Goal: Task Accomplishment & Management: Use online tool/utility

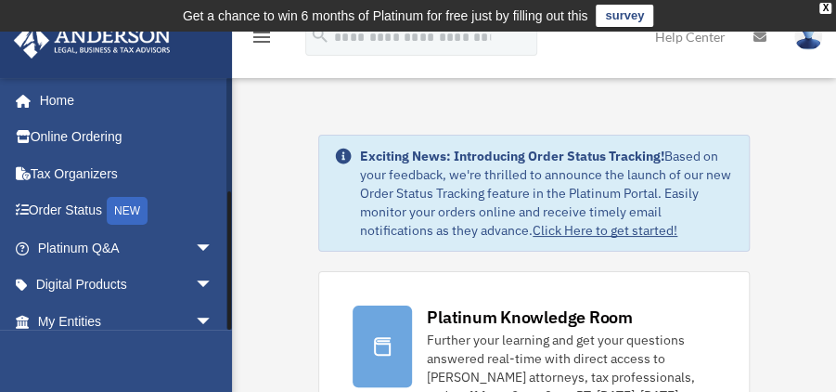
scroll to position [197, 0]
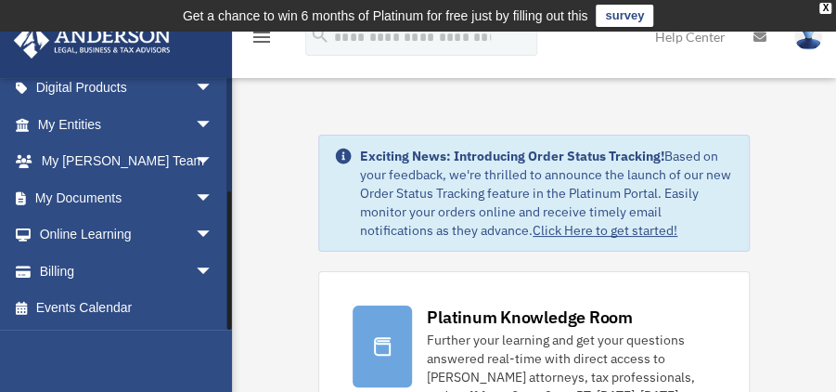
click at [230, 297] on div at bounding box center [229, 203] width 6 height 252
click at [195, 198] on span "arrow_drop_down" at bounding box center [213, 198] width 37 height 38
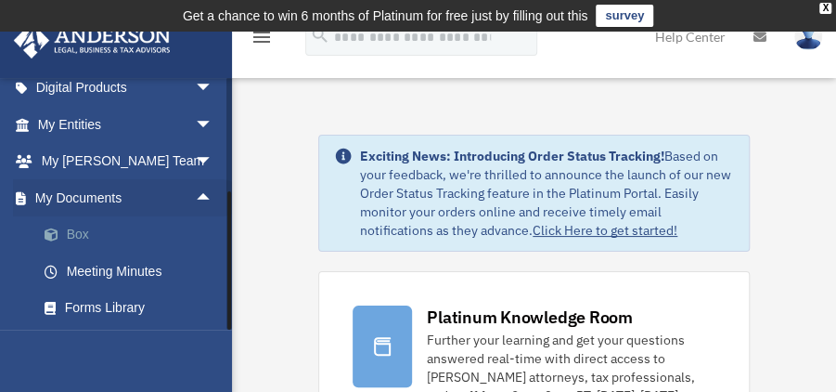
click at [107, 240] on link "Box" at bounding box center [133, 234] width 215 height 37
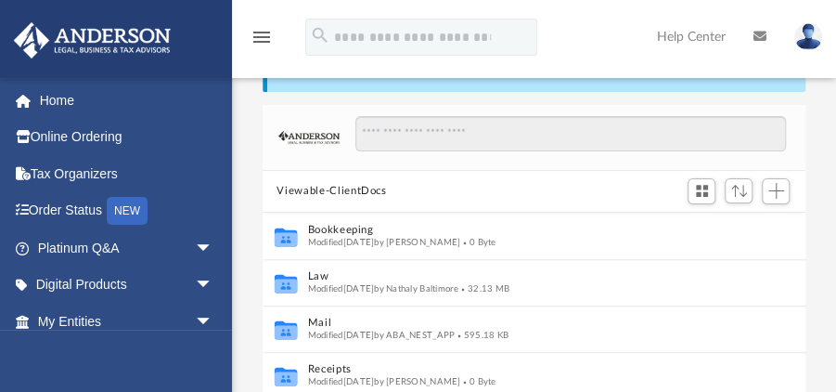
scroll to position [98, 0]
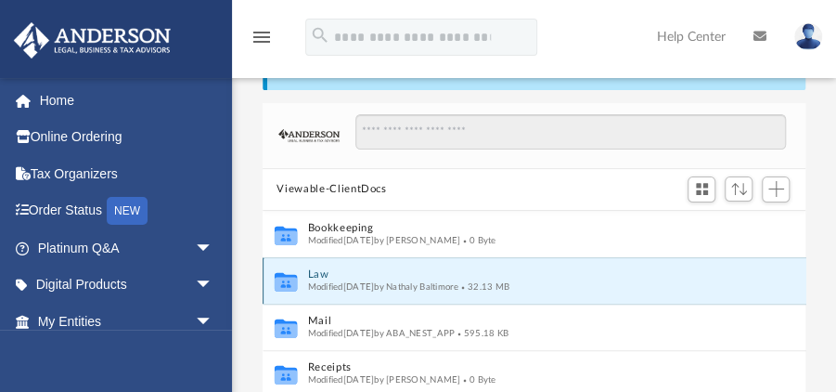
click at [315, 274] on button "Law" at bounding box center [521, 274] width 429 height 12
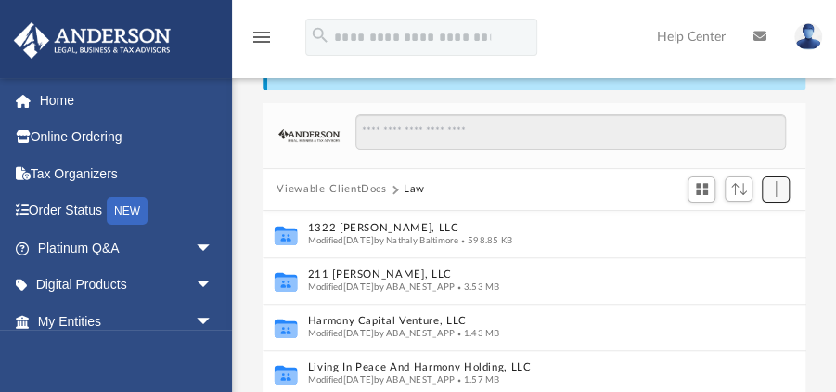
click at [779, 188] on span "Add" at bounding box center [776, 189] width 16 height 16
click at [749, 229] on li "Upload" at bounding box center [749, 224] width 59 height 19
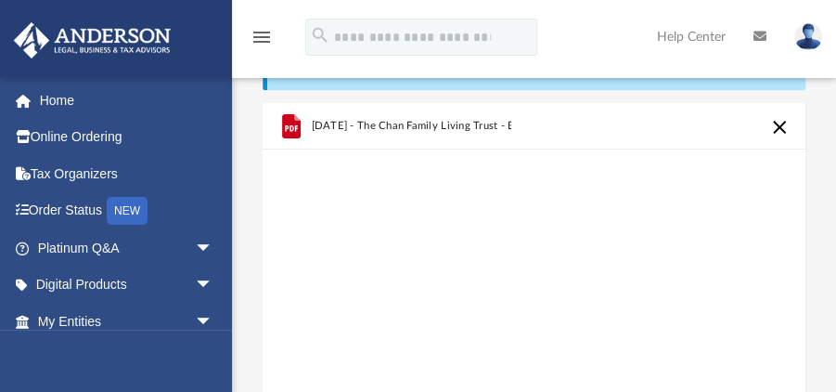
scroll to position [441, 0]
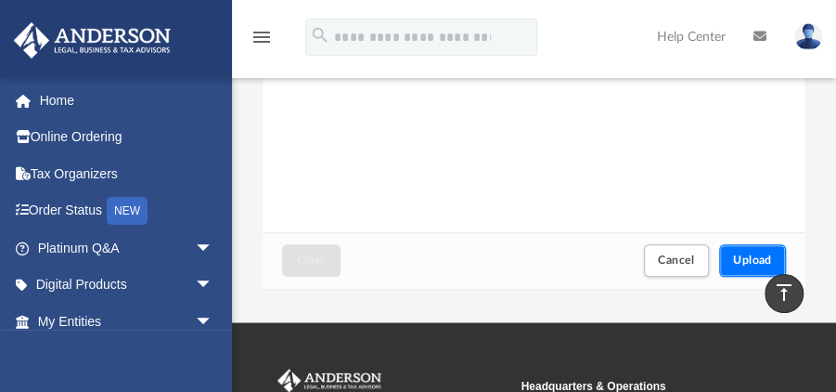
click at [746, 256] on span "Upload" at bounding box center [752, 259] width 39 height 11
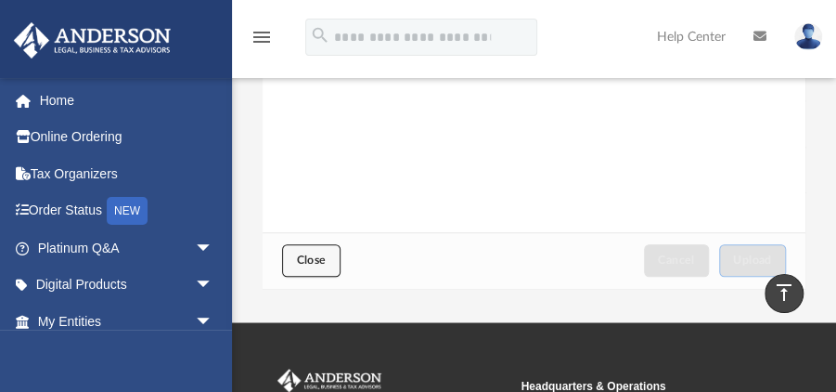
click at [314, 269] on button "Close" at bounding box center [311, 260] width 58 height 32
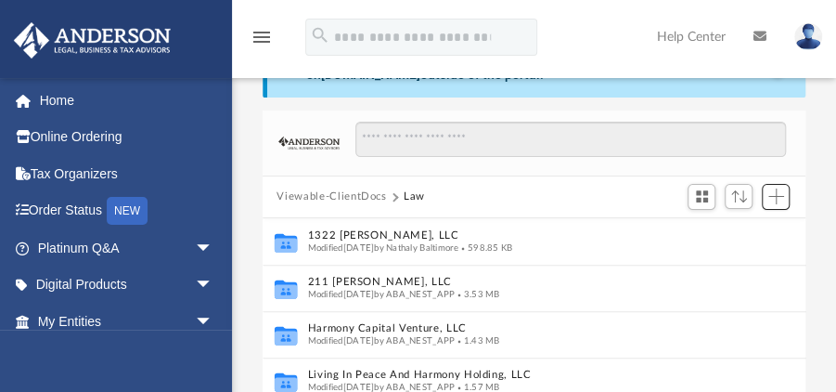
scroll to position [432, 0]
